Goal: Information Seeking & Learning: Learn about a topic

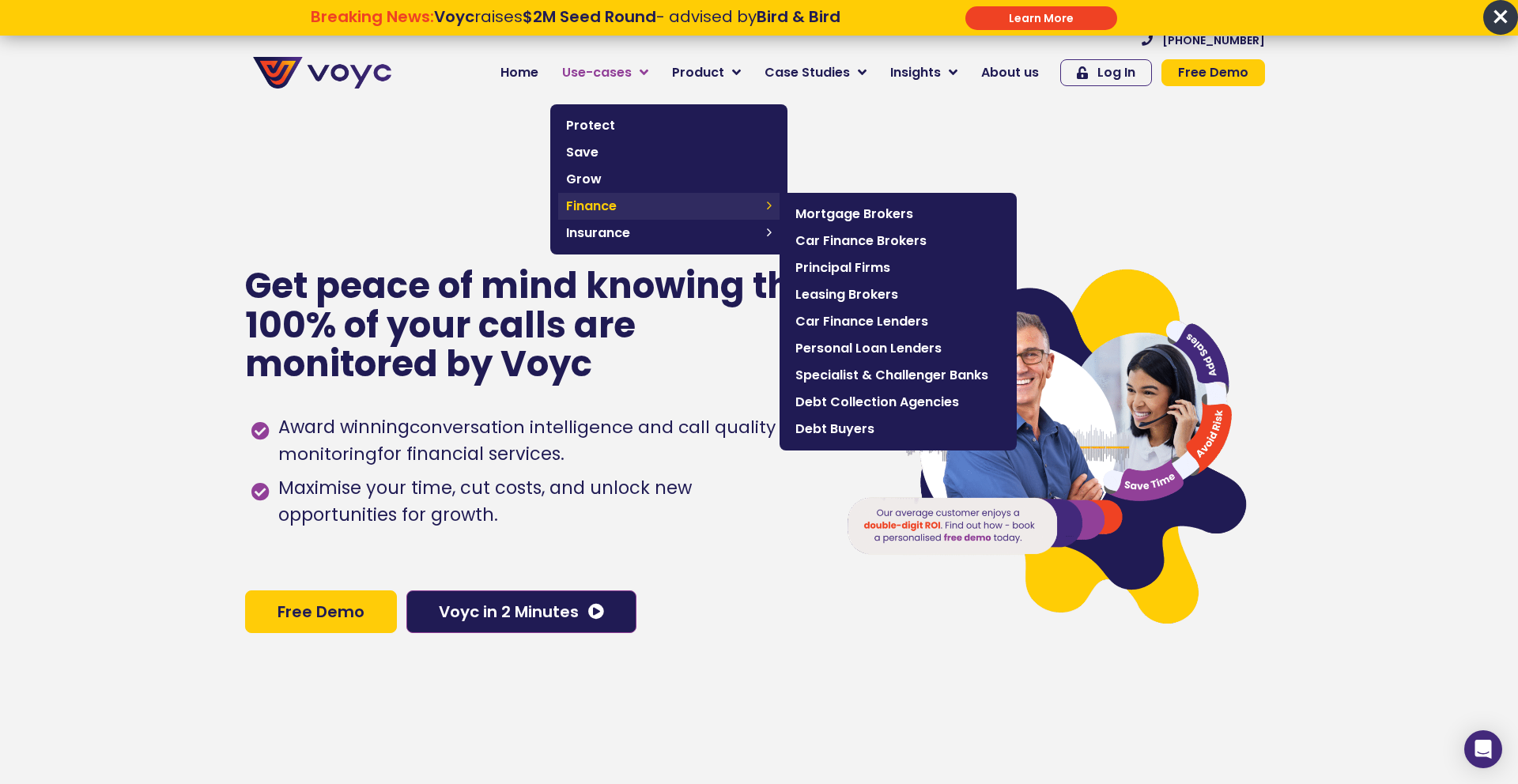
click at [612, 206] on span "Finance" at bounding box center [662, 206] width 192 height 19
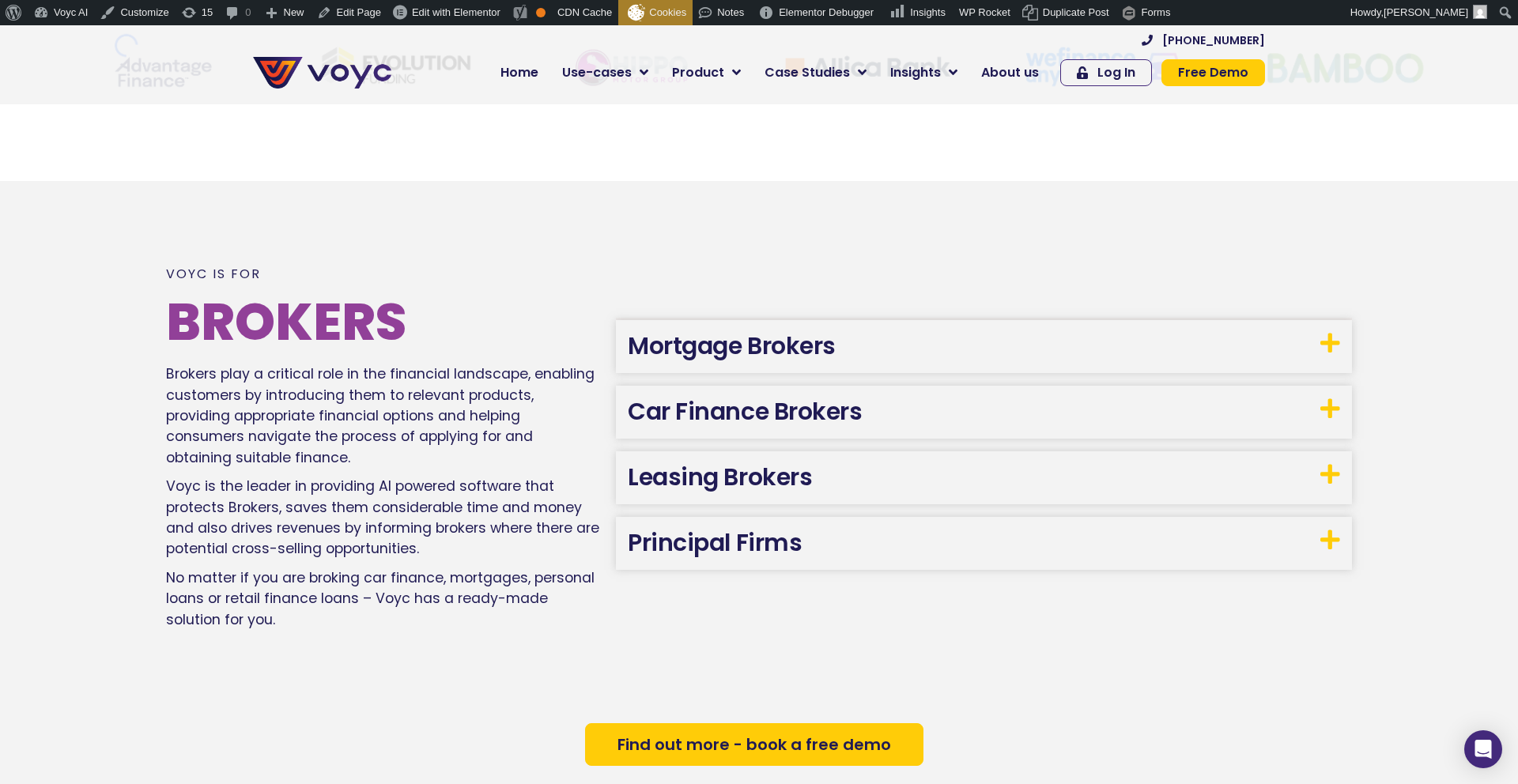
scroll to position [948, 0]
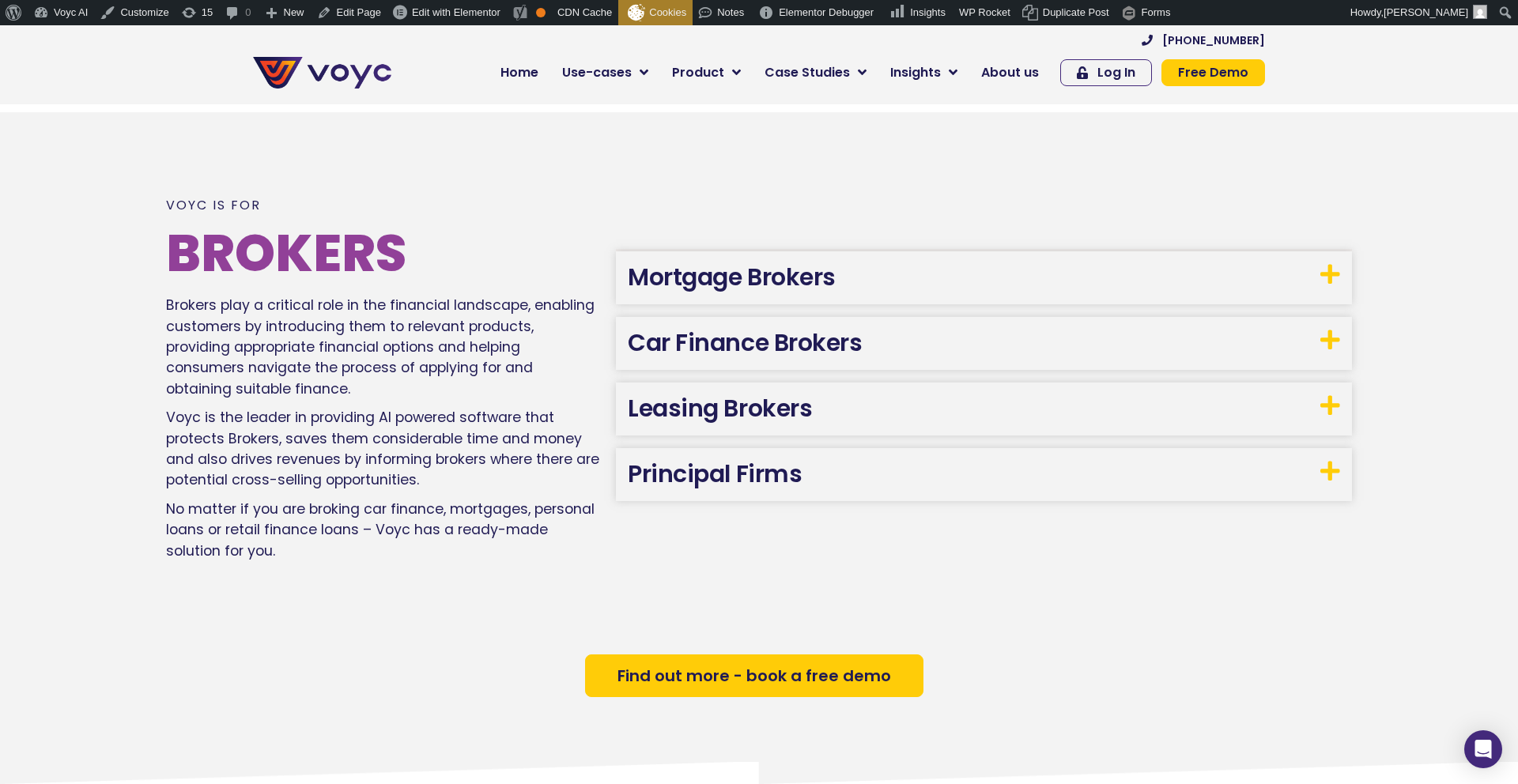
click at [715, 351] on link "Car Finance Brokers" at bounding box center [744, 342] width 234 height 34
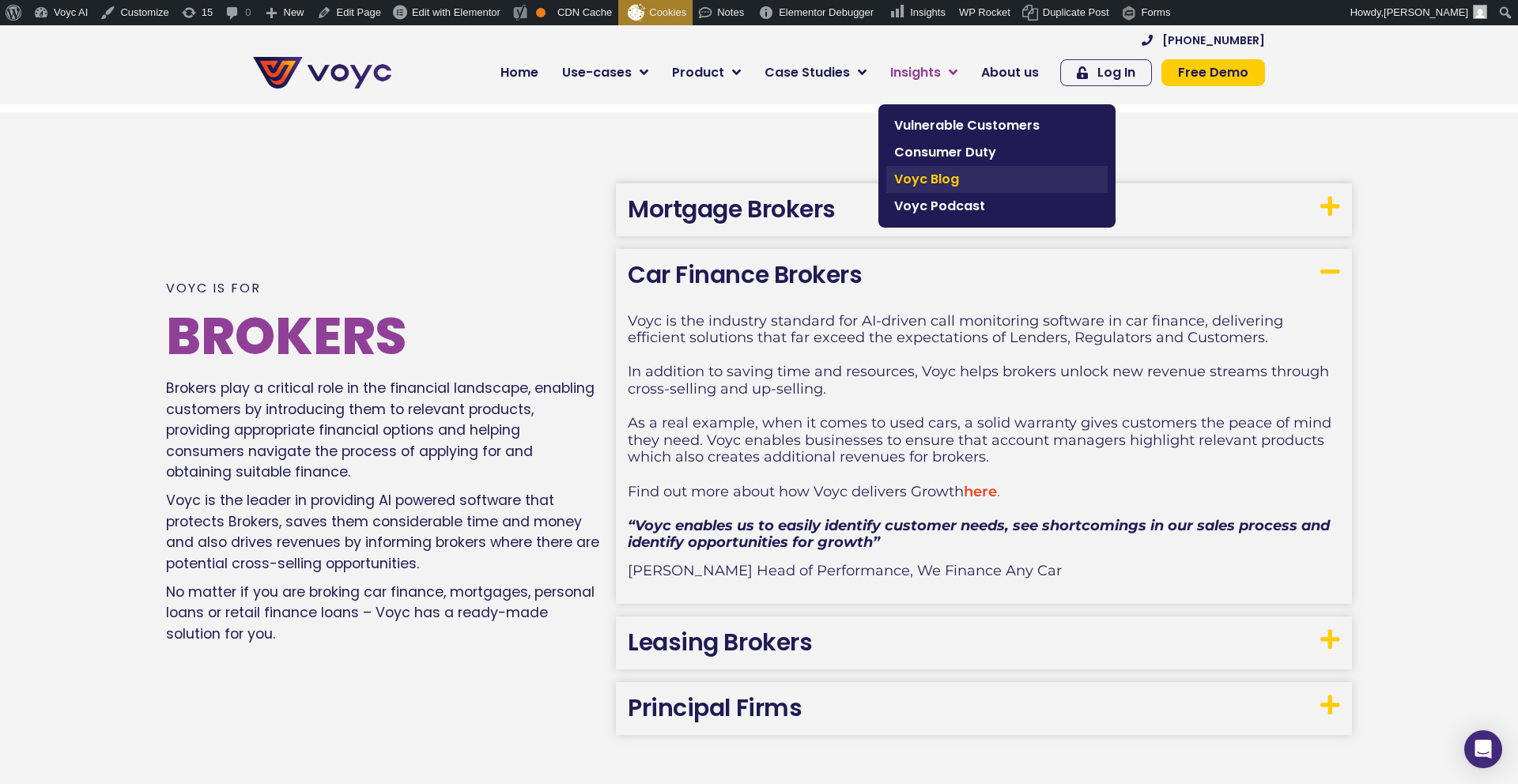
click at [912, 177] on span "Voyc Blog" at bounding box center [997, 179] width 205 height 19
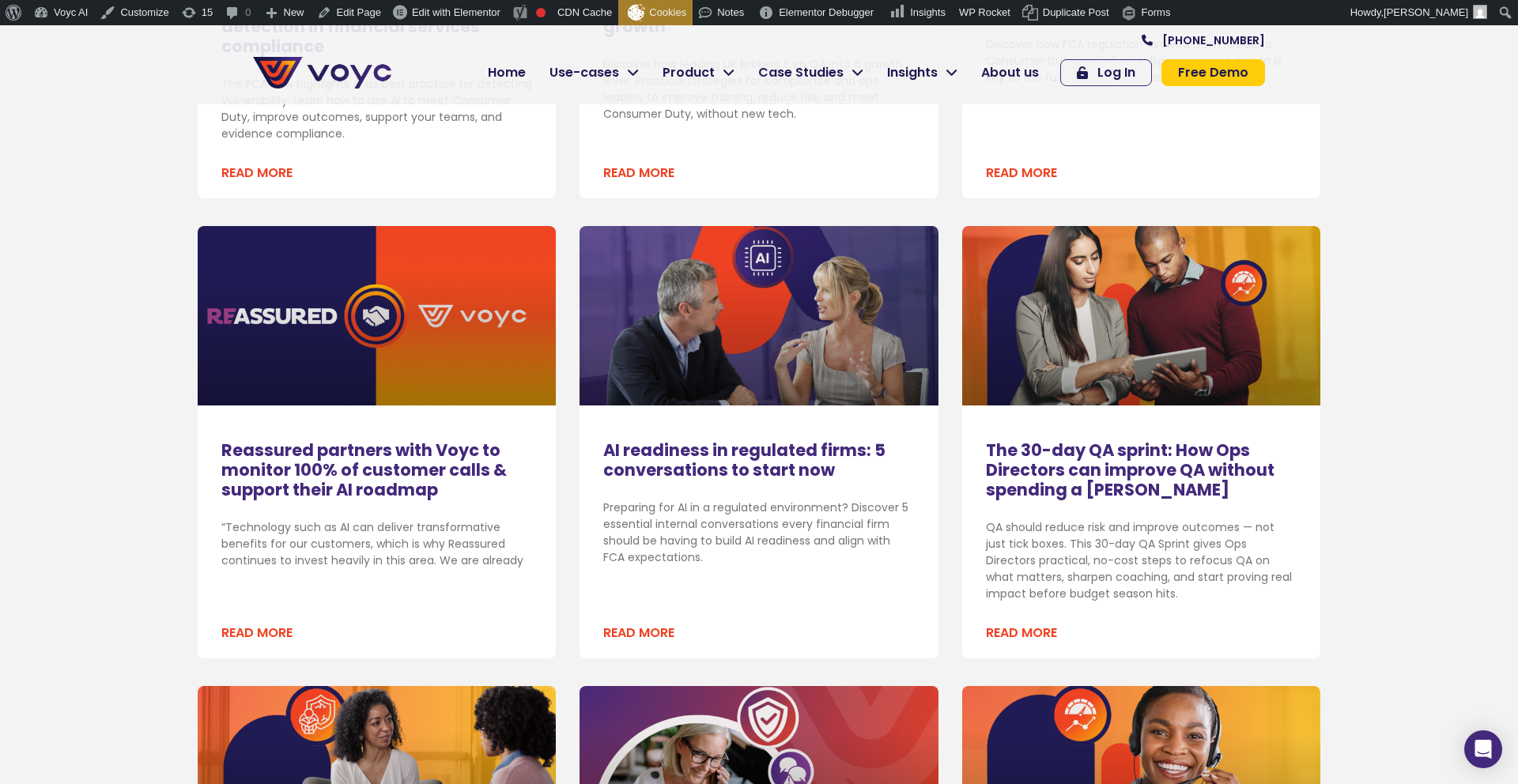
scroll to position [894, 0]
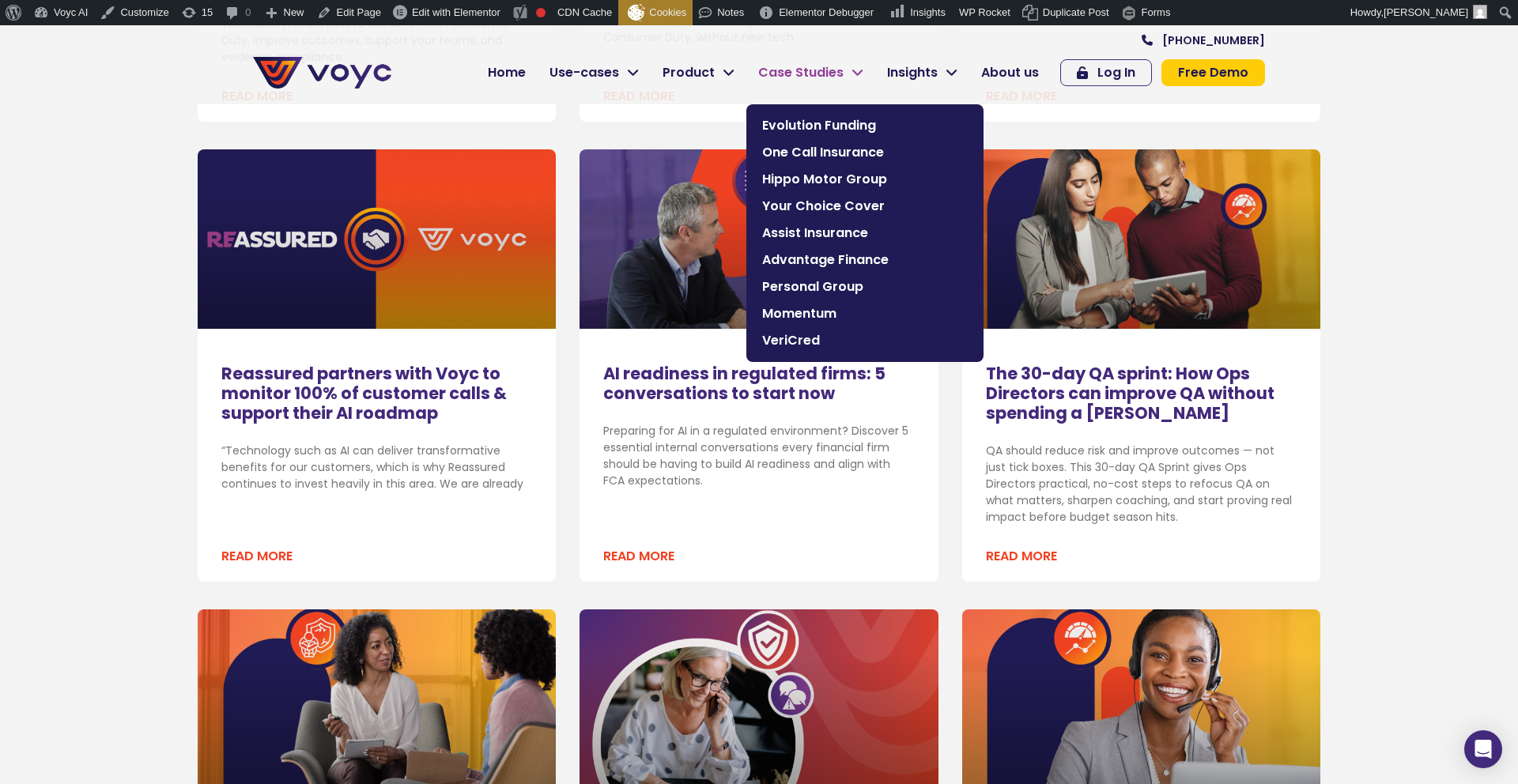
click at [792, 75] on span "Case Studies" at bounding box center [801, 73] width 85 height 19
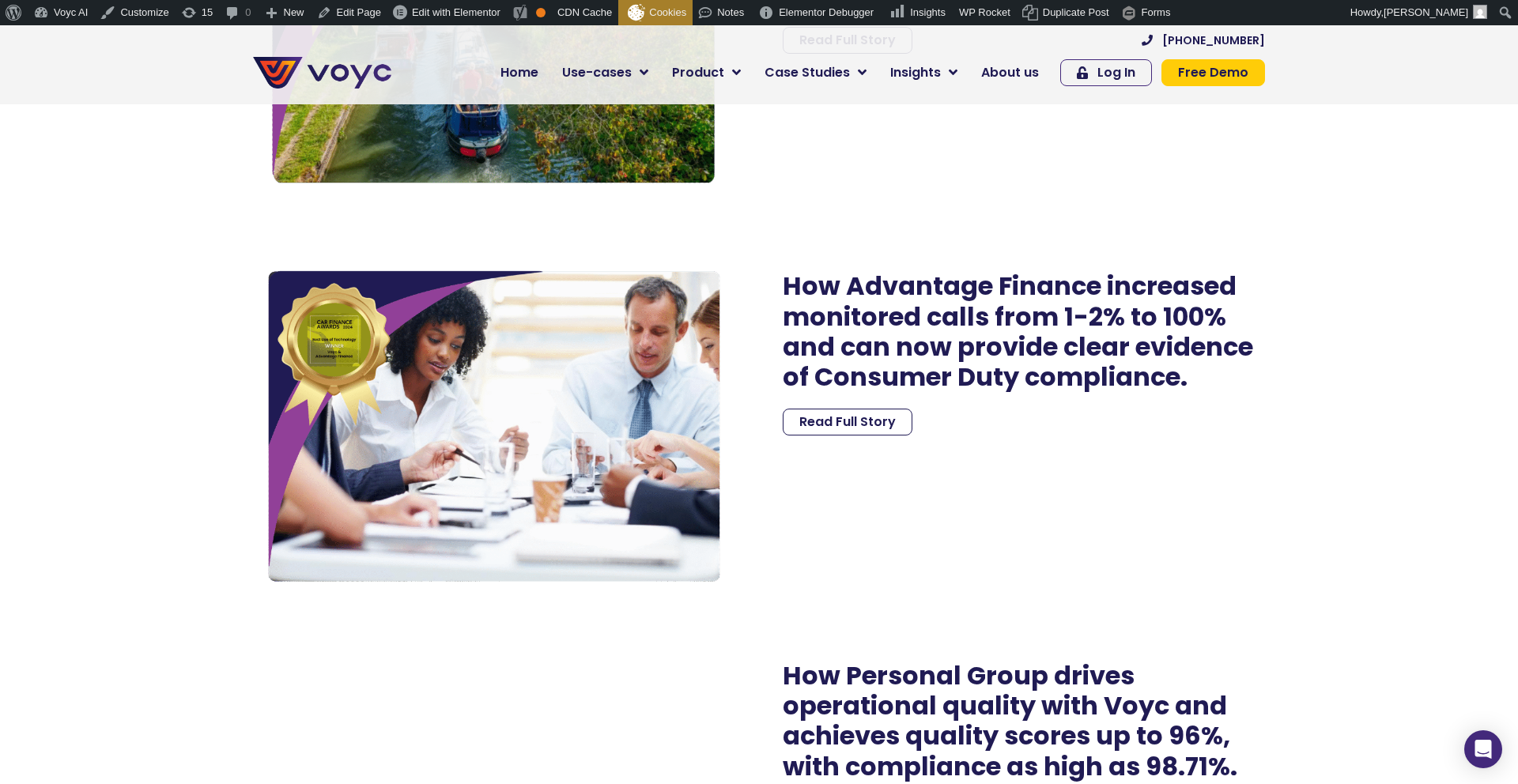
scroll to position [3896, 0]
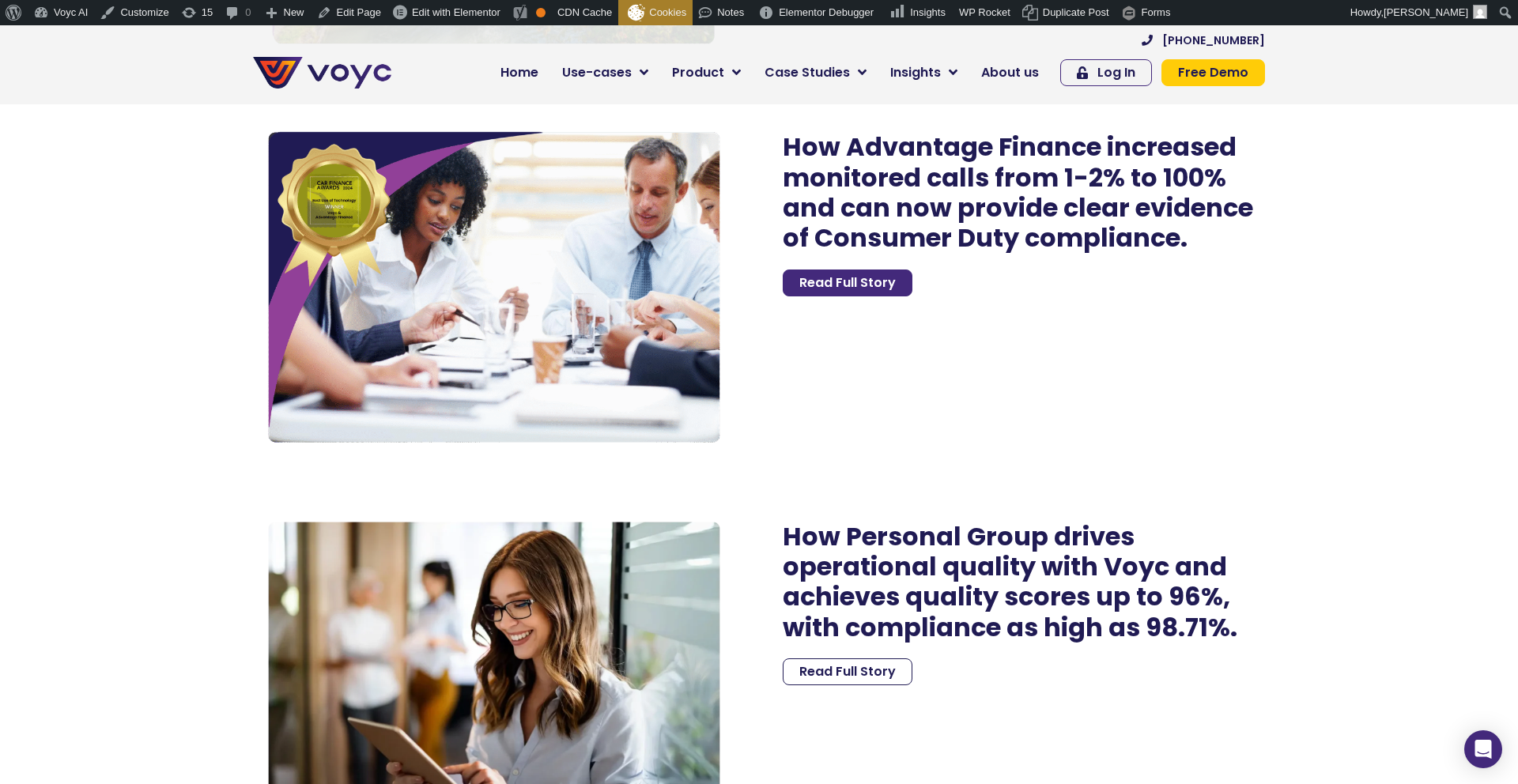
click at [904, 283] on link "Read Full Story" at bounding box center [847, 283] width 130 height 27
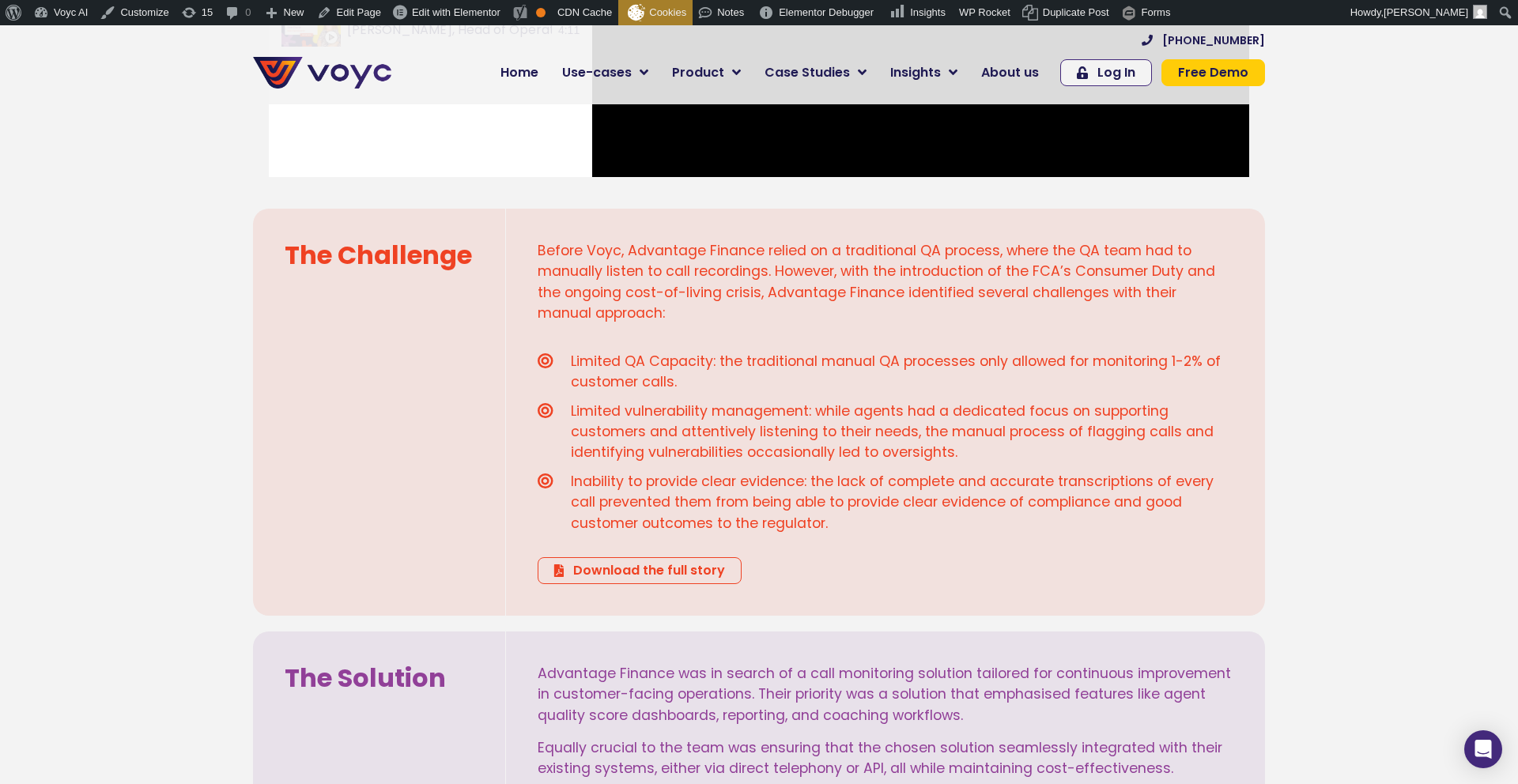
scroll to position [975, 0]
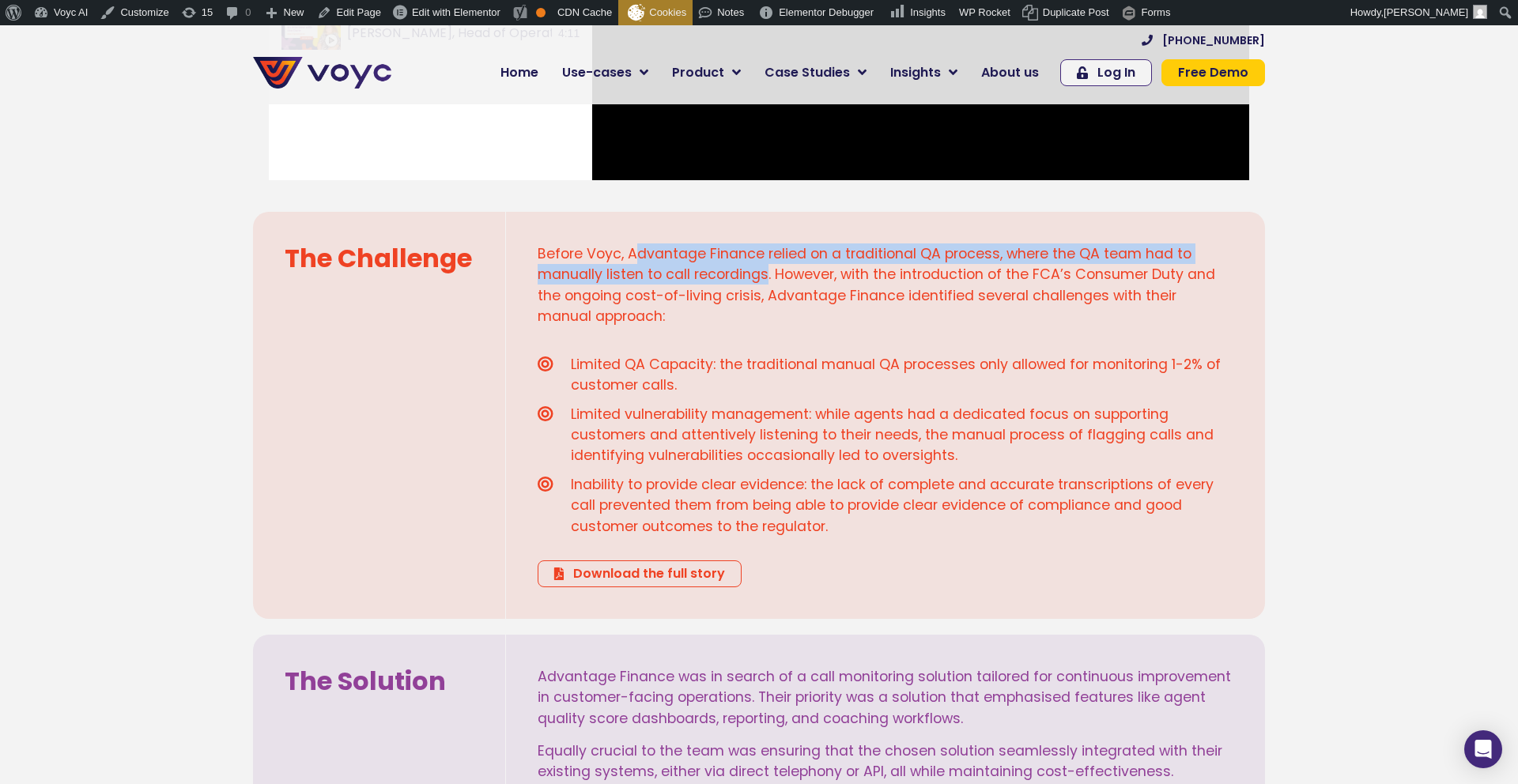
drag, startPoint x: 632, startPoint y: 249, endPoint x: 767, endPoint y: 273, distance: 137.1
click at [767, 273] on span "Before Voyc, Advantage Finance relied on a traditional QA process, where the QA…" at bounding box center [876, 285] width 677 height 82
copy span "dvantage Finance relied on a traditional QA process, where the QA team had to m…"
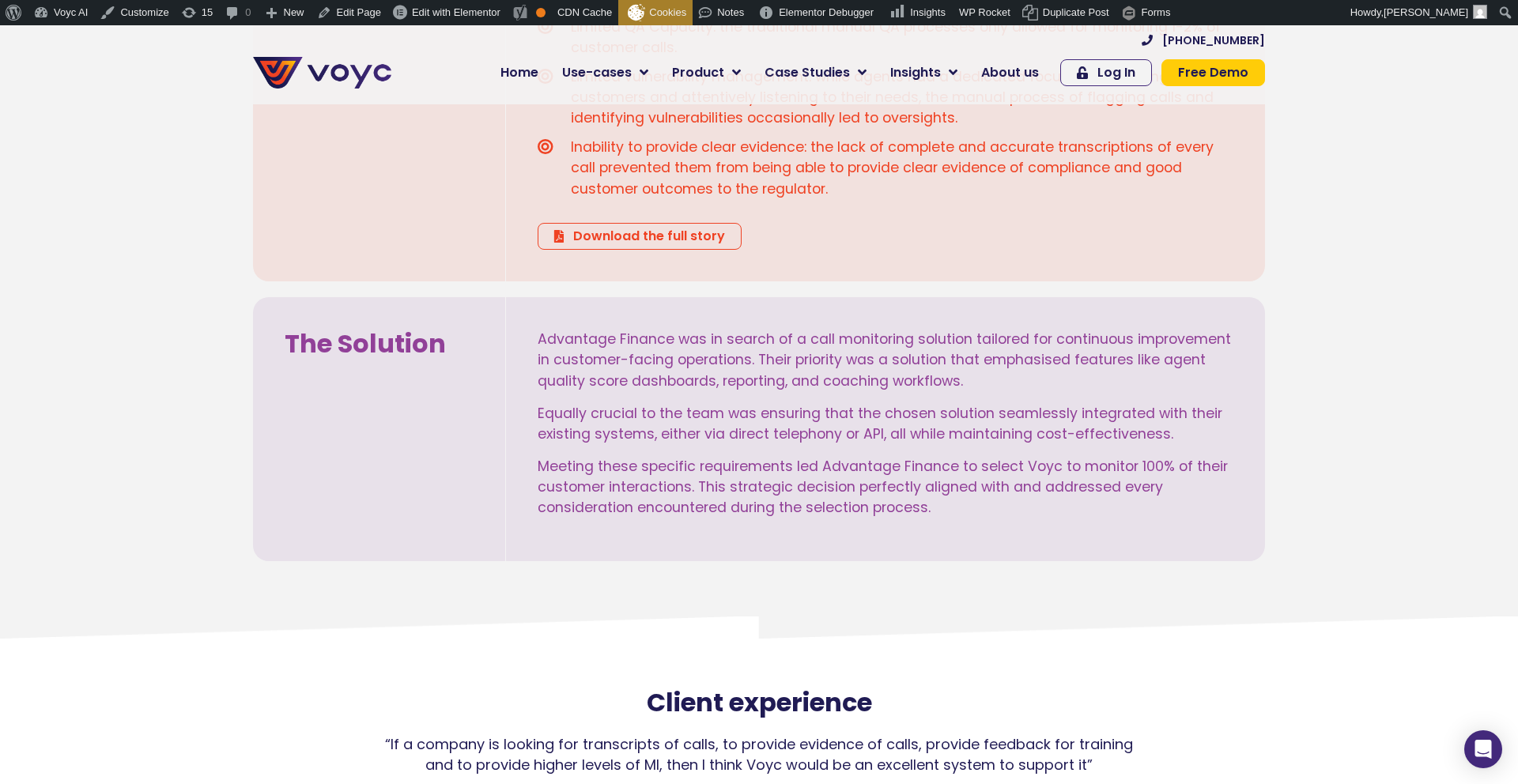
scroll to position [1342, 0]
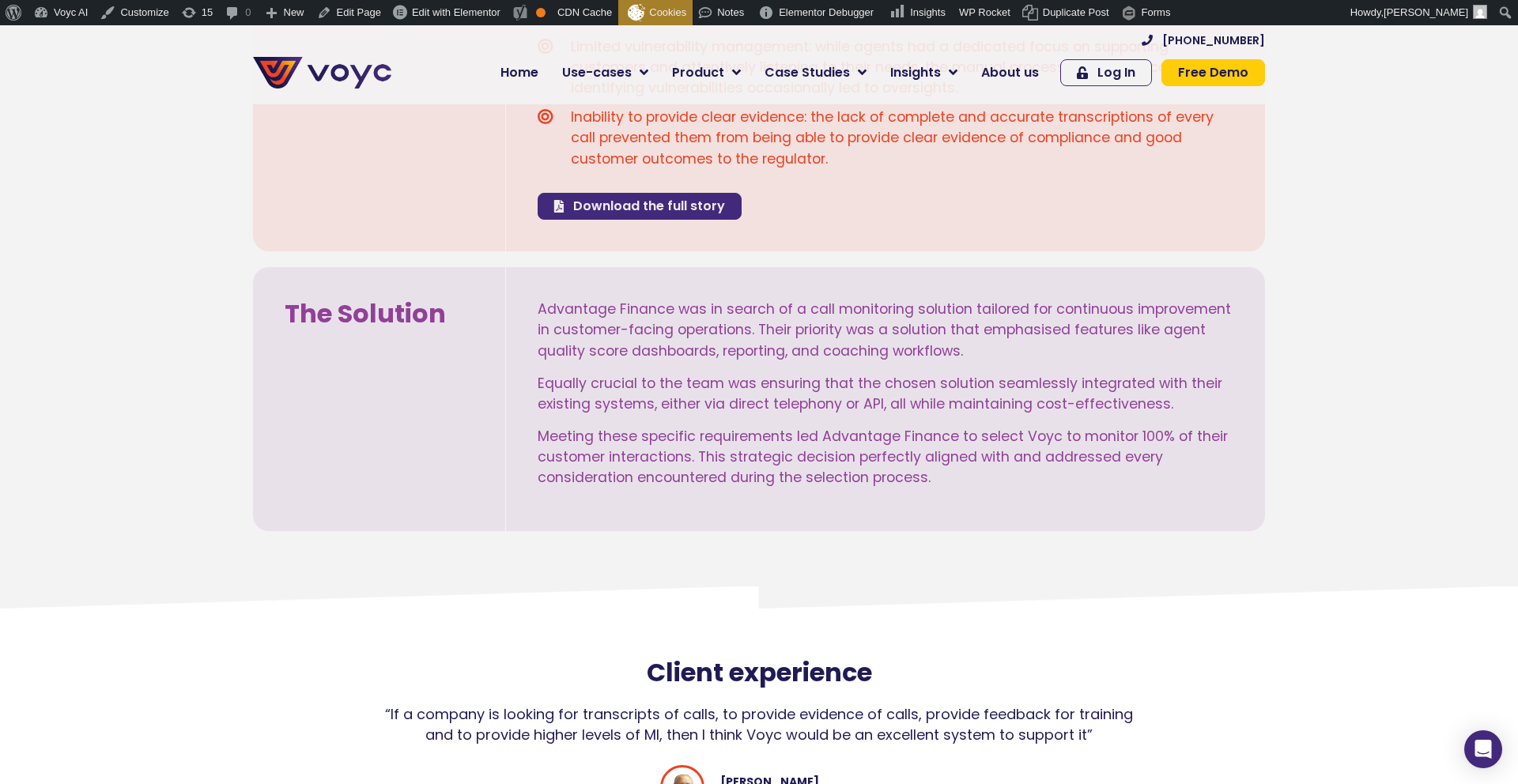
click at [584, 212] on span "Download the full story" at bounding box center [648, 206] width 152 height 13
